Goal: Information Seeking & Learning: Learn about a topic

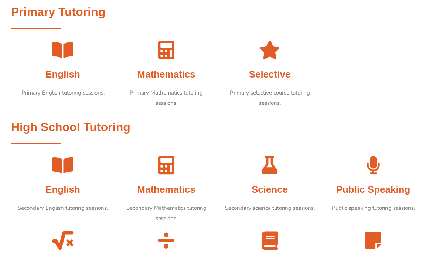
scroll to position [353, 0]
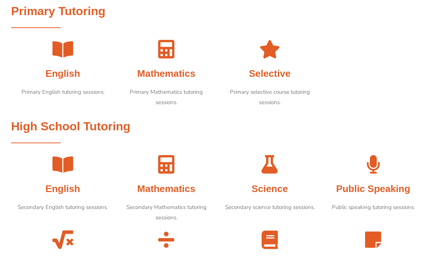
click at [271, 183] on span "Science" at bounding box center [269, 188] width 36 height 11
click at [276, 189] on span "Science" at bounding box center [269, 188] width 36 height 11
click at [281, 166] on div at bounding box center [269, 166] width 96 height 22
click at [271, 167] on icon at bounding box center [269, 164] width 18 height 18
click at [273, 164] on icon at bounding box center [269, 164] width 18 height 18
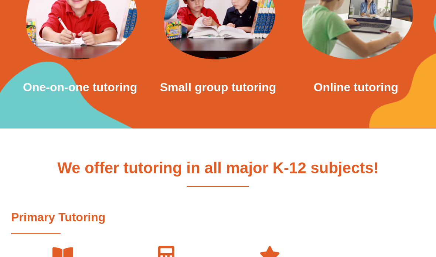
scroll to position [129, 0]
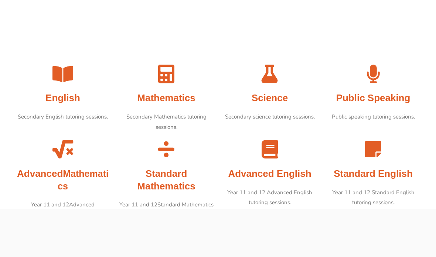
click at [294, 96] on h3 "Science" at bounding box center [269, 98] width 96 height 13
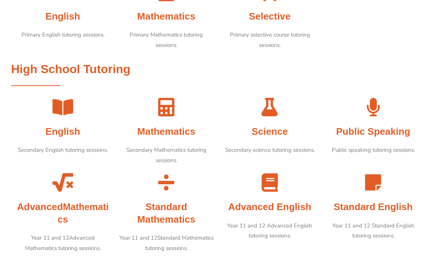
scroll to position [412, 0]
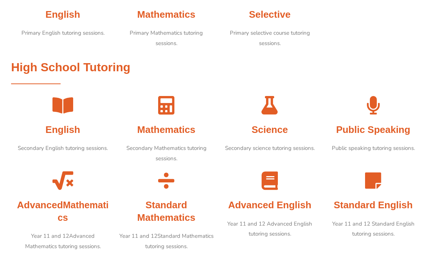
click at [274, 124] on span "Science" at bounding box center [269, 129] width 36 height 11
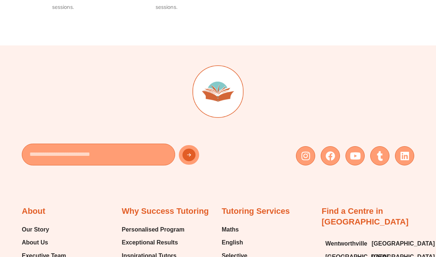
scroll to position [937, 0]
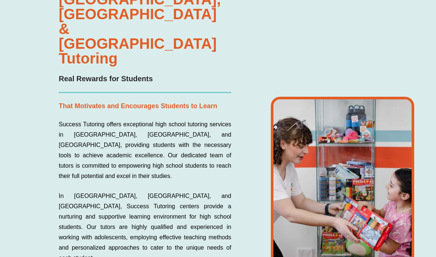
scroll to position [1707, 0]
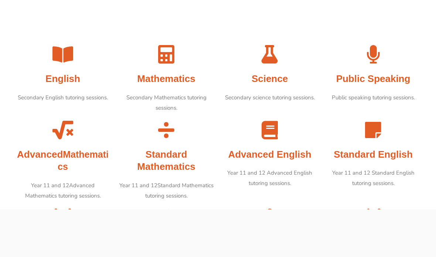
click at [249, 69] on div "Science Secondary science tutoring sessions." at bounding box center [269, 74] width 96 height 58
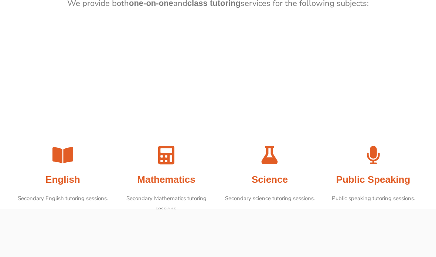
scroll to position [672, 0]
